Goal: Task Accomplishment & Management: Complete application form

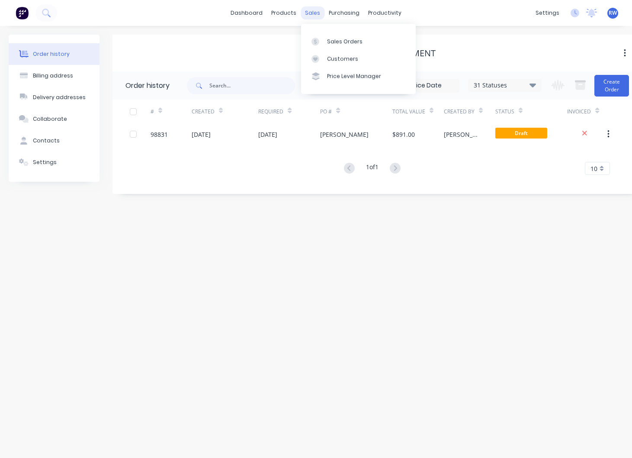
click at [309, 15] on div "sales" at bounding box center [313, 12] width 24 height 13
click at [341, 42] on div "Sales Orders" at bounding box center [344, 42] width 35 height 8
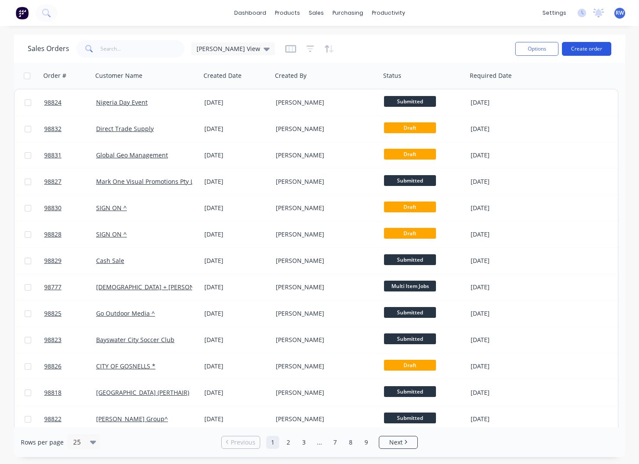
click at [582, 46] on button "Create order" at bounding box center [586, 49] width 49 height 14
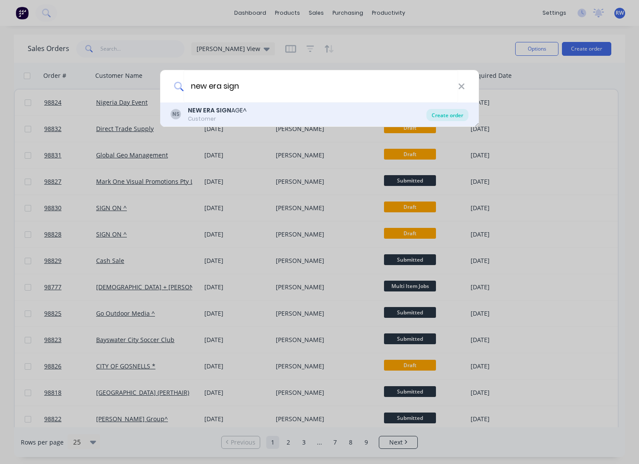
type input "new era sign"
click at [442, 115] on div "Create order" at bounding box center [447, 115] width 42 height 12
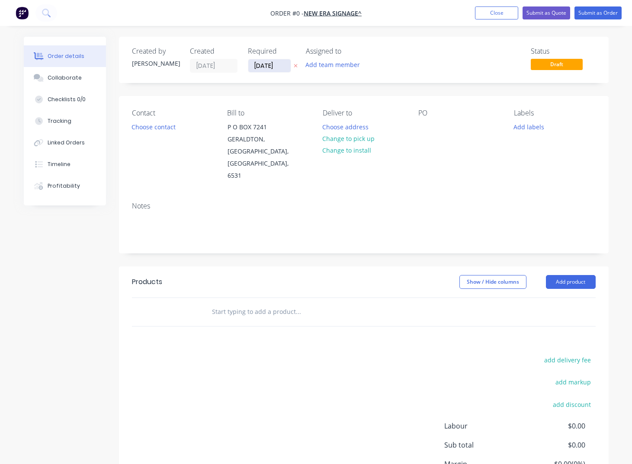
click at [281, 65] on input "[DATE]" at bounding box center [269, 65] width 42 height 13
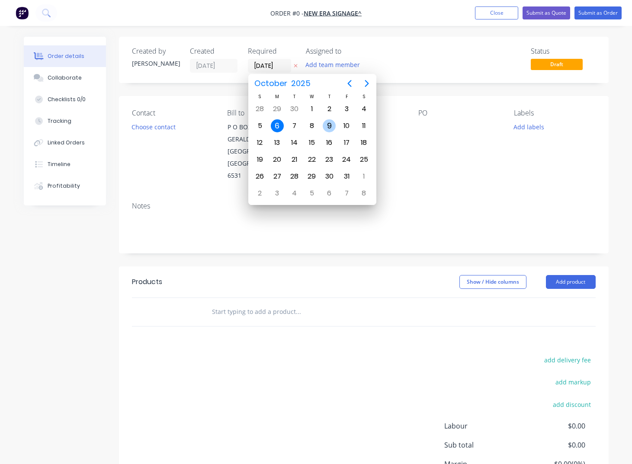
click at [328, 125] on div "9" at bounding box center [329, 125] width 13 height 13
type input "[DATE]"
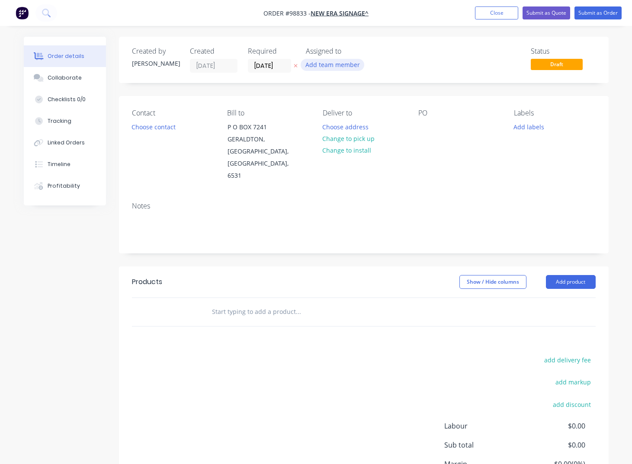
click at [317, 66] on button "Add team member" at bounding box center [333, 65] width 64 height 12
type input "[PERSON_NAME]"
click at [342, 117] on div "[PERSON_NAME]" at bounding box center [375, 113] width 87 height 9
click at [139, 129] on button "Choose contact" at bounding box center [153, 127] width 53 height 12
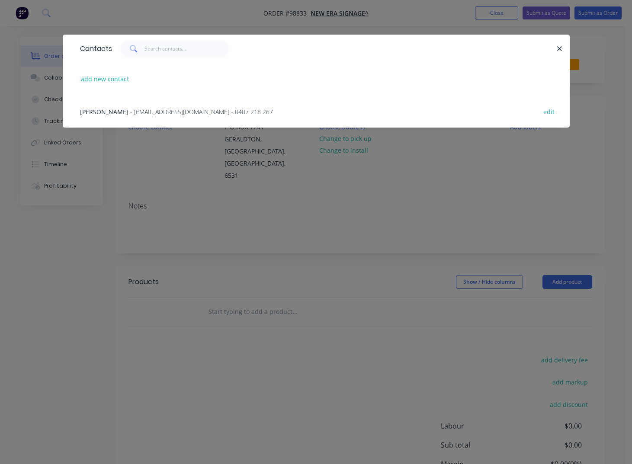
click at [134, 114] on span "- [EMAIL_ADDRESS][DOMAIN_NAME] - 0407 218 267" at bounding box center [201, 112] width 143 height 8
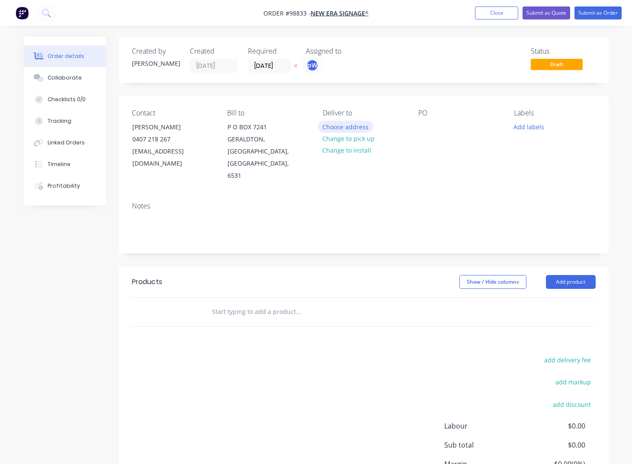
click at [339, 130] on button "Choose address" at bounding box center [345, 127] width 55 height 12
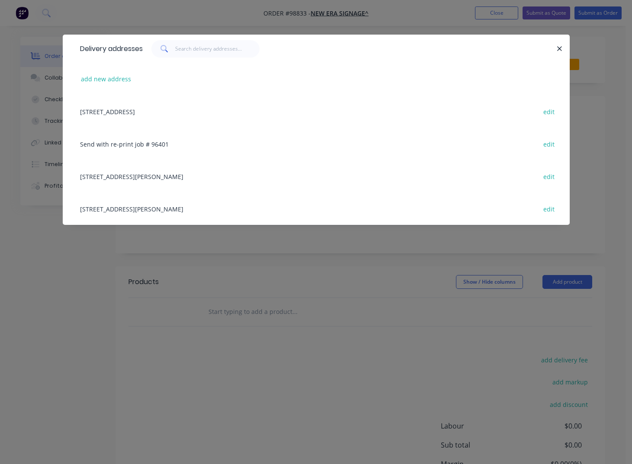
click at [138, 177] on div "[STREET_ADDRESS][PERSON_NAME] edit" at bounding box center [316, 176] width 481 height 32
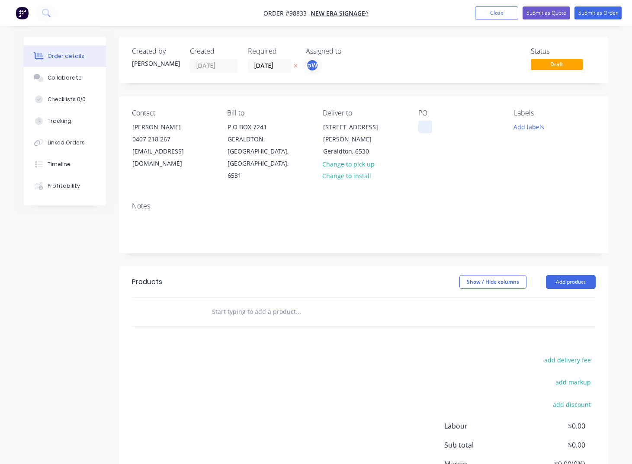
click at [423, 126] on div at bounding box center [426, 127] width 14 height 13
click at [525, 128] on button "Add labels" at bounding box center [529, 127] width 40 height 12
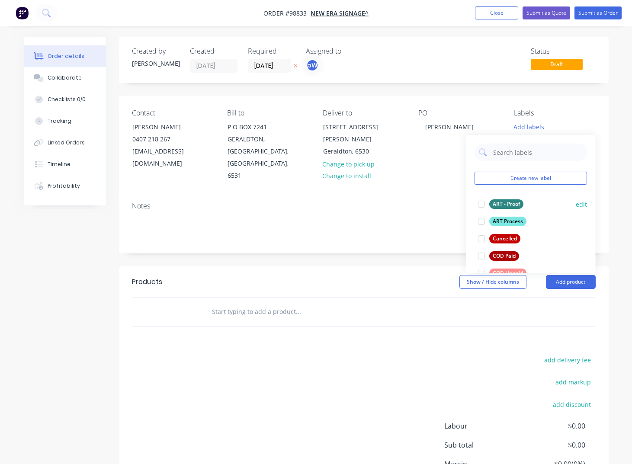
drag, startPoint x: 511, startPoint y: 223, endPoint x: 515, endPoint y: 222, distance: 4.4
click at [513, 222] on div "ART Process" at bounding box center [507, 222] width 37 height 10
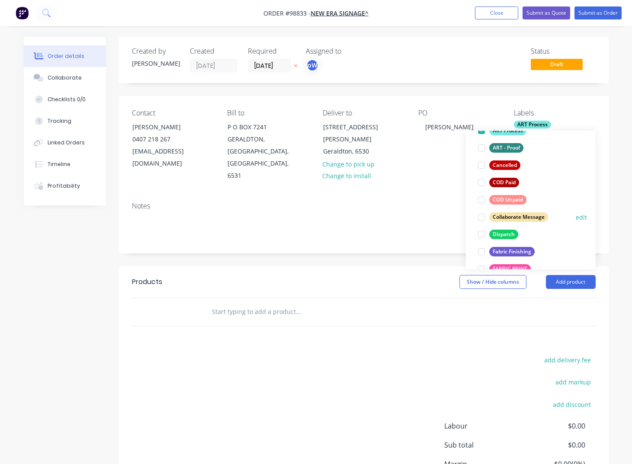
scroll to position [73, 0]
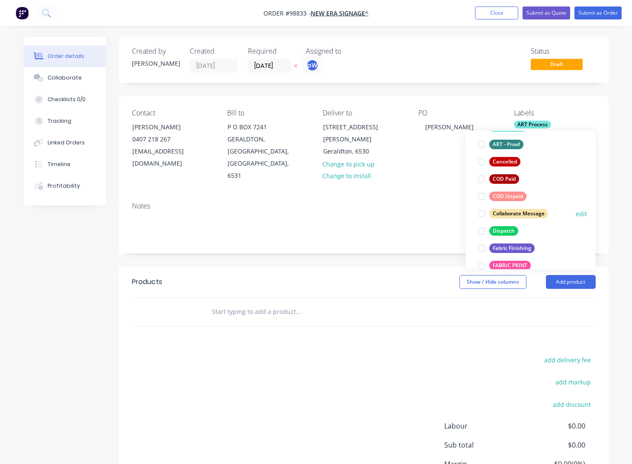
click at [505, 232] on div "Dispatch" at bounding box center [503, 231] width 29 height 10
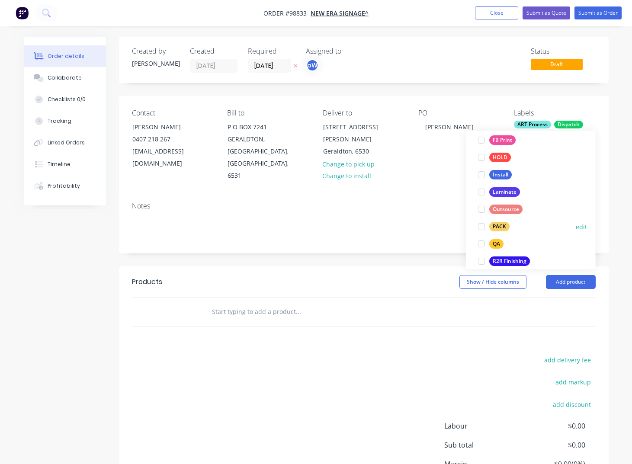
scroll to position [252, 0]
click at [497, 225] on div "PACK" at bounding box center [499, 226] width 20 height 10
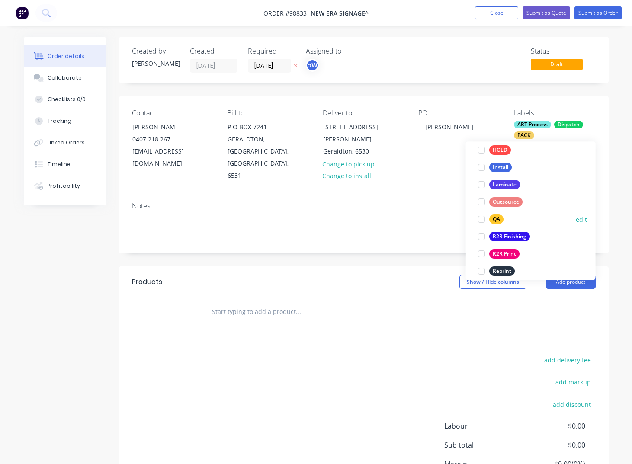
click at [496, 225] on button "QA" at bounding box center [491, 220] width 32 height 12
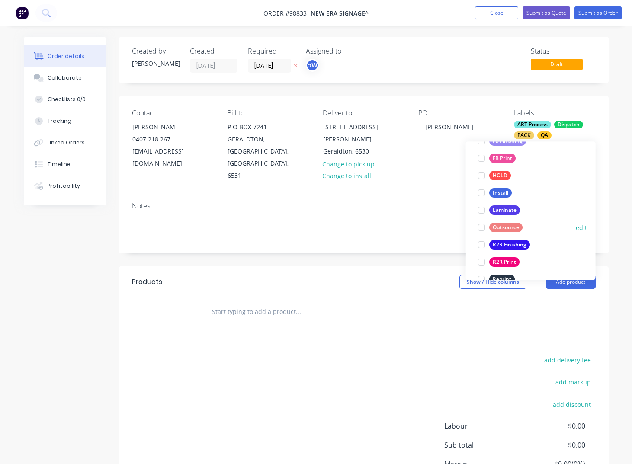
scroll to position [283, 0]
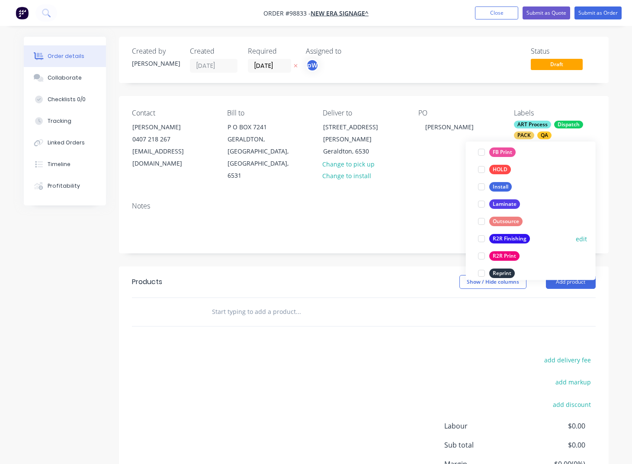
click at [508, 241] on div "R2R Finishing" at bounding box center [509, 240] width 41 height 10
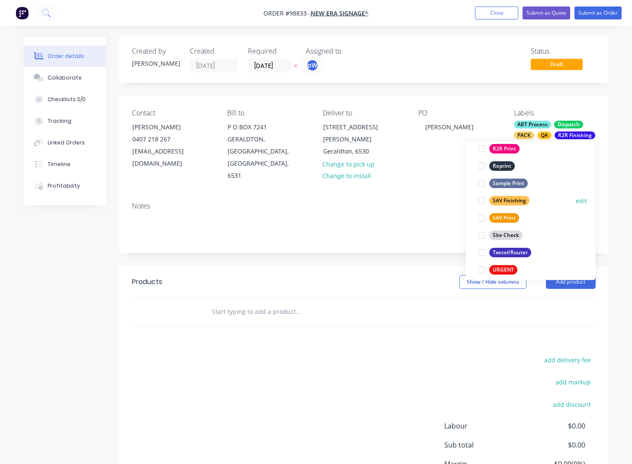
scroll to position [383, 0]
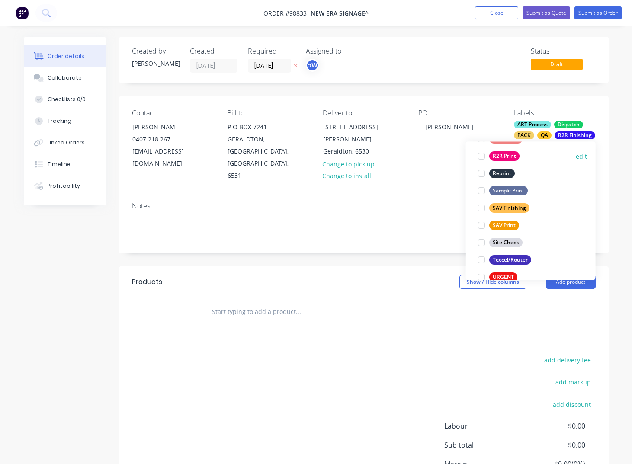
click at [498, 154] on div "R2R Print" at bounding box center [504, 157] width 30 height 10
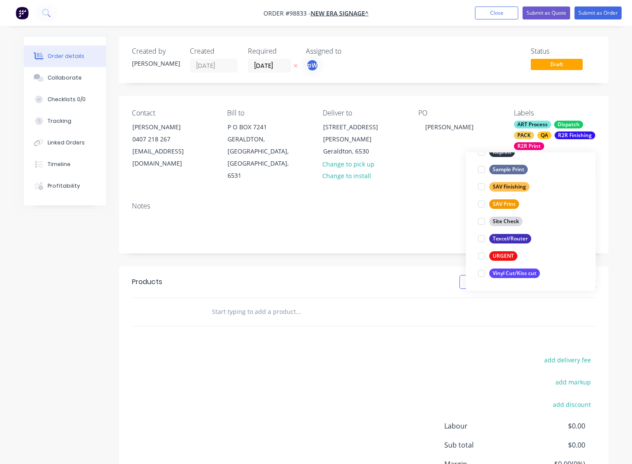
scroll to position [6, 0]
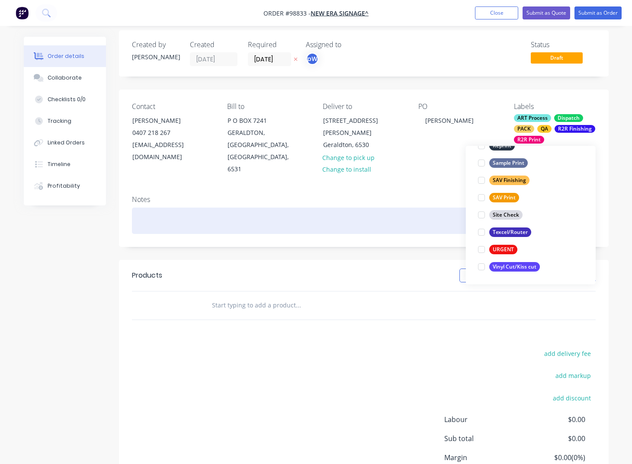
click at [201, 208] on div at bounding box center [364, 221] width 464 height 26
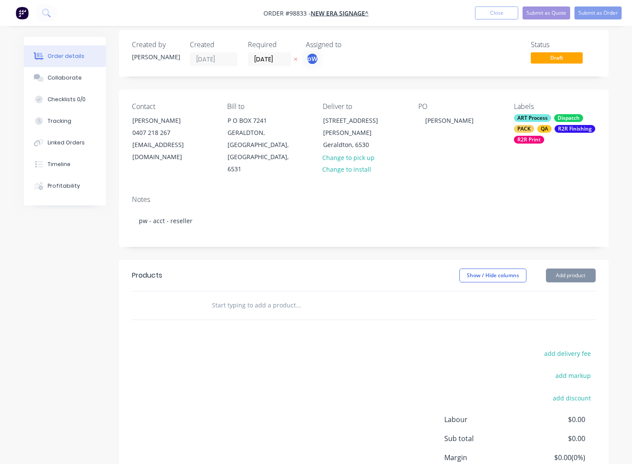
click at [231, 297] on input "text" at bounding box center [298, 305] width 173 height 17
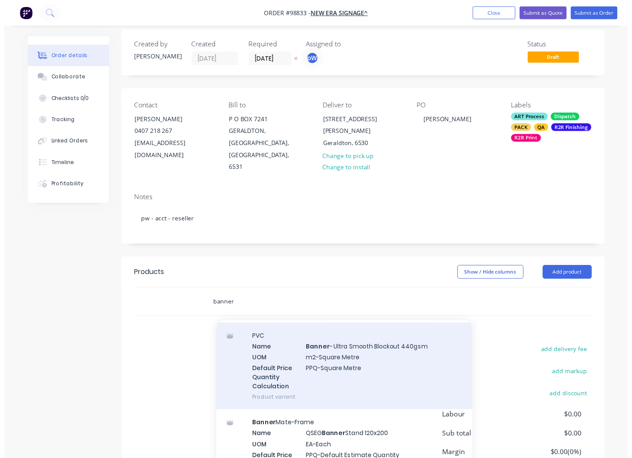
scroll to position [2445, 0]
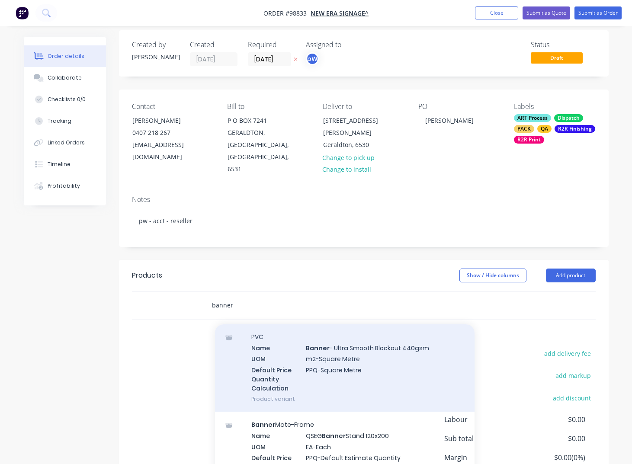
type input "banner"
click at [354, 337] on div "PVC Name Banner - Ultra Smooth Blockout 440gsm UOM m2-Square Metre Default Pric…" at bounding box center [345, 368] width 260 height 88
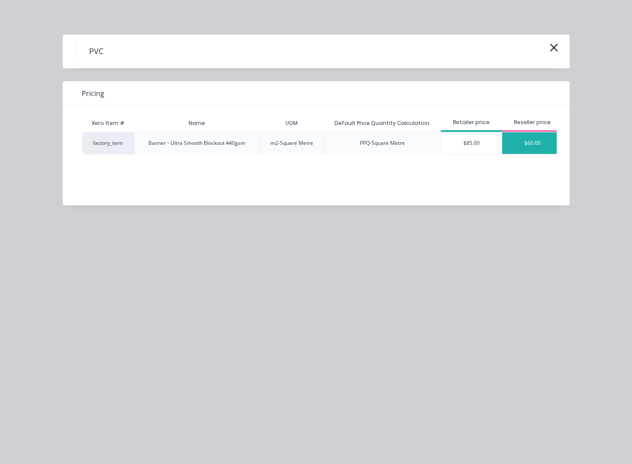
click at [536, 148] on div "$60.00" at bounding box center [532, 143] width 61 height 22
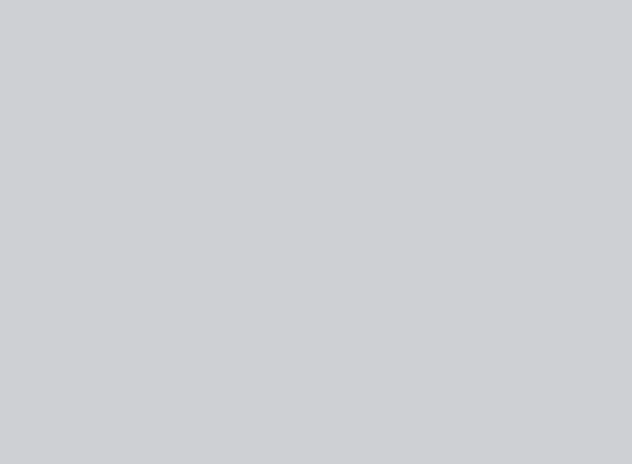
type input "$60.00"
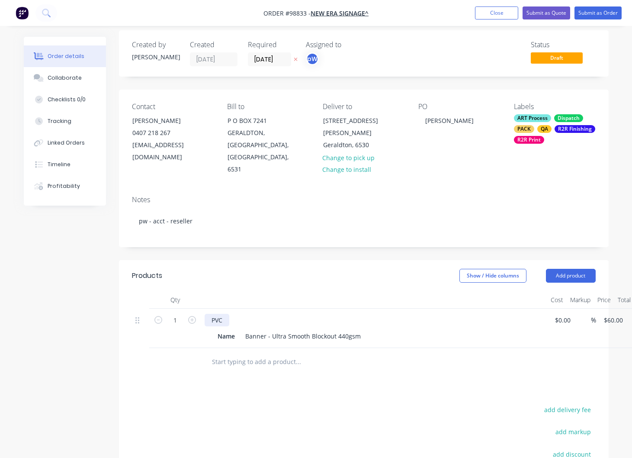
click at [226, 314] on div "PVC" at bounding box center [217, 320] width 25 height 13
drag, startPoint x: 236, startPoint y: 312, endPoint x: 217, endPoint y: 312, distance: 19.0
click at [217, 330] on div "Name" at bounding box center [226, 336] width 24 height 13
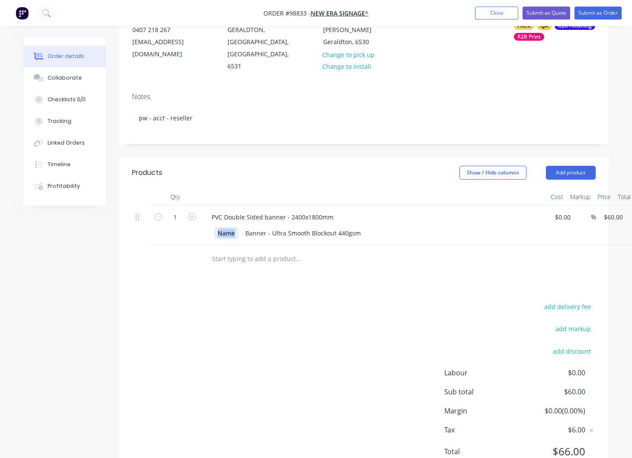
scroll to position [121, 0]
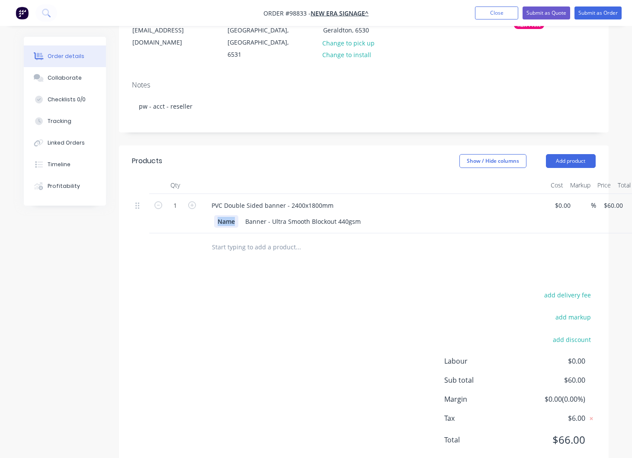
drag, startPoint x: 233, startPoint y: 199, endPoint x: 238, endPoint y: 203, distance: 5.9
click at [233, 215] on div "Name" at bounding box center [226, 221] width 24 height 13
drag, startPoint x: 236, startPoint y: 197, endPoint x: 209, endPoint y: 197, distance: 26.8
click at [214, 215] on div "Name" at bounding box center [226, 221] width 24 height 13
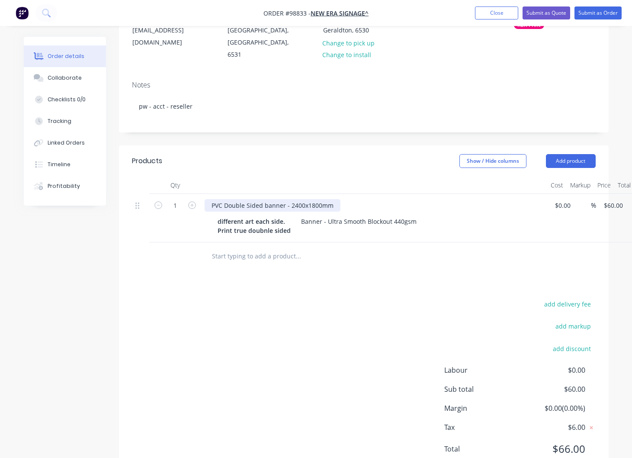
click at [334, 199] on div "PVC Double Sided banner - 2400x1800mm" at bounding box center [273, 205] width 136 height 13
click at [610, 199] on input "60" at bounding box center [614, 205] width 23 height 13
type input "$518.00"
click at [264, 215] on div "different art each side. Print true doubnle sided" at bounding box center [254, 226] width 80 height 22
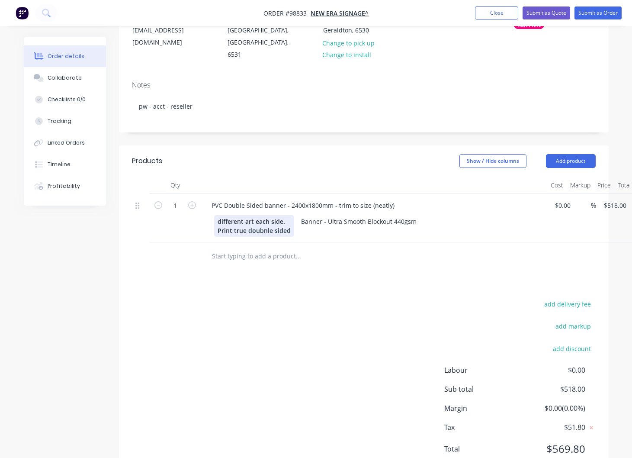
drag, startPoint x: 266, startPoint y: 207, endPoint x: 287, endPoint y: 236, distance: 35.6
click at [266, 215] on div "different art each side. Print true doubnle sided" at bounding box center [254, 226] width 80 height 22
click at [571, 298] on button "add delivery fee" at bounding box center [568, 304] width 56 height 12
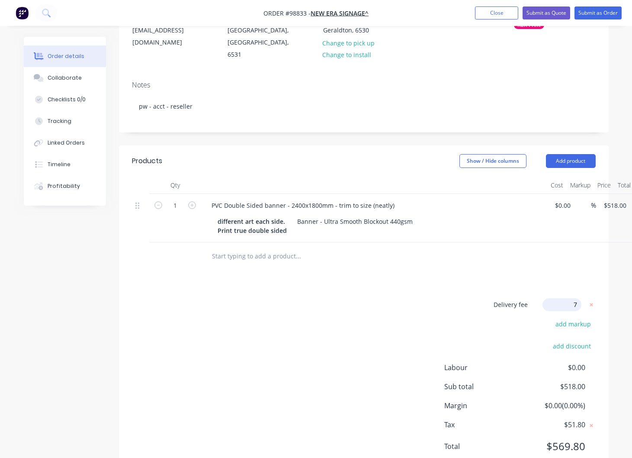
type input "75"
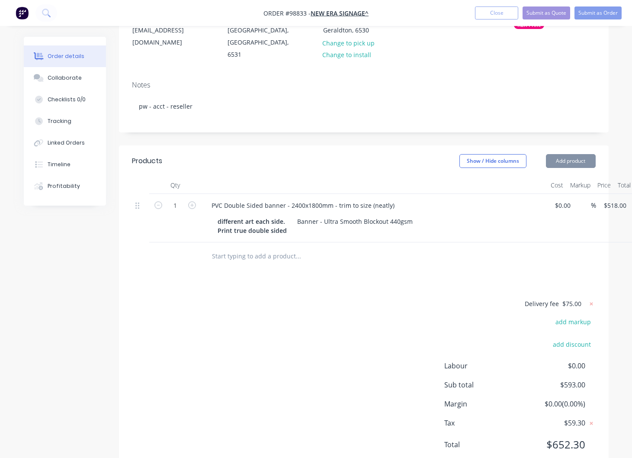
drag, startPoint x: 296, startPoint y: 265, endPoint x: 380, endPoint y: 228, distance: 91.4
click at [298, 265] on div "Products Show / Hide columns Add product Qty Cost Markup Price Total 1 PVC Doub…" at bounding box center [364, 309] width 490 height 328
click at [567, 154] on button "Add product" at bounding box center [571, 161] width 50 height 14
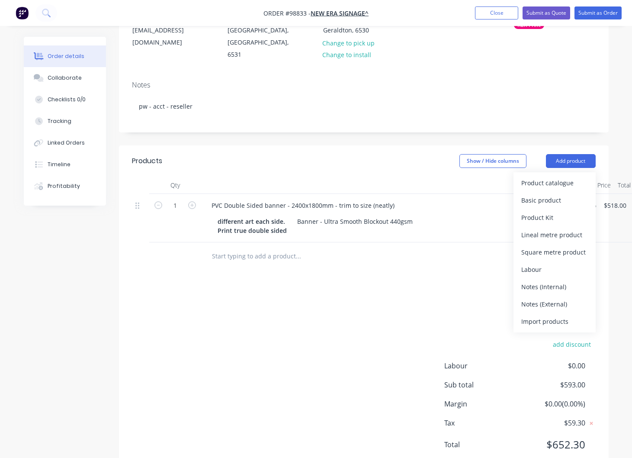
drag, startPoint x: 559, startPoint y: 281, endPoint x: 491, endPoint y: 276, distance: 68.1
click at [559, 298] on div "Notes (External)" at bounding box center [555, 304] width 67 height 13
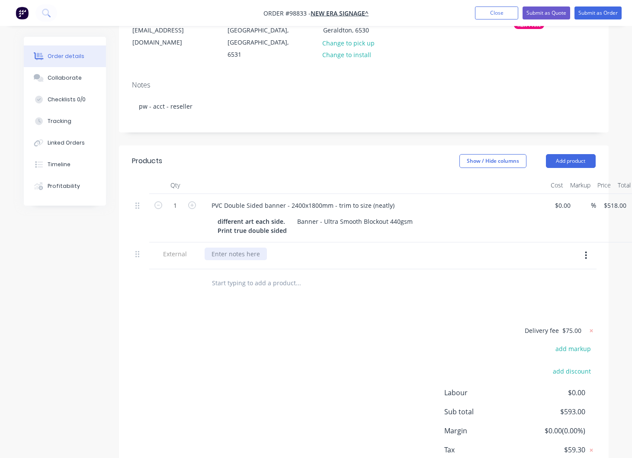
click at [251, 248] on div at bounding box center [236, 254] width 62 height 13
click at [304, 248] on div "roll n core for transport so it doent crease" at bounding box center [272, 254] width 135 height 13
click at [223, 248] on div "roll n core for transport so it doesnt crease" at bounding box center [274, 254] width 138 height 13
click at [490, 12] on button "Close" at bounding box center [496, 12] width 43 height 13
